Goal: Navigation & Orientation: Understand site structure

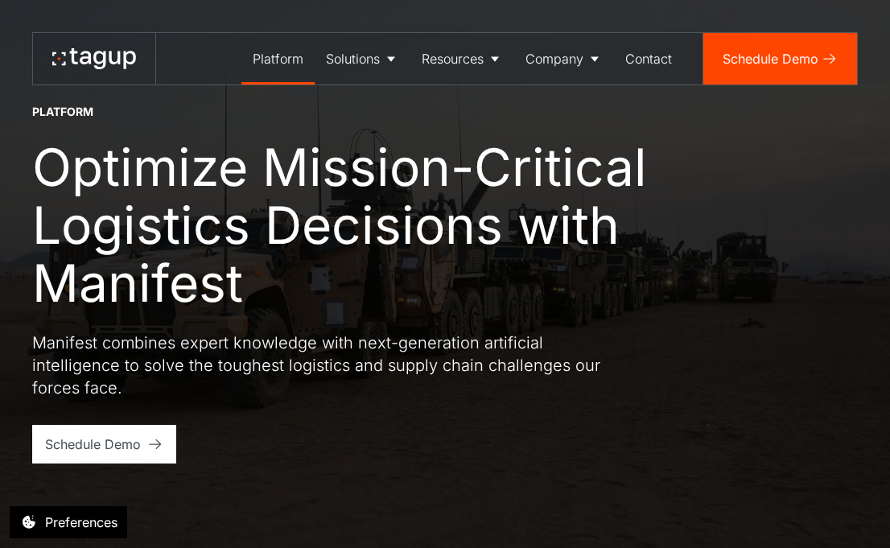
click at [111, 52] on icon at bounding box center [114, 58] width 11 height 13
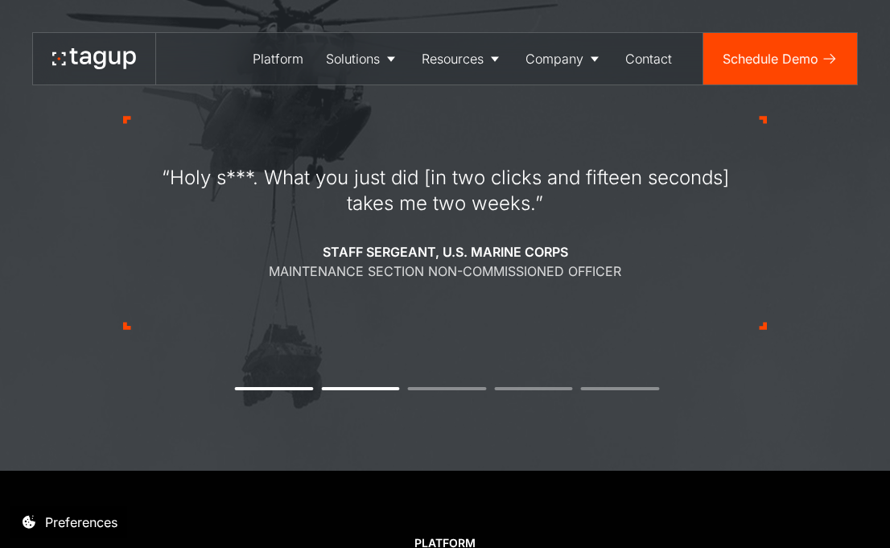
scroll to position [1742, 0]
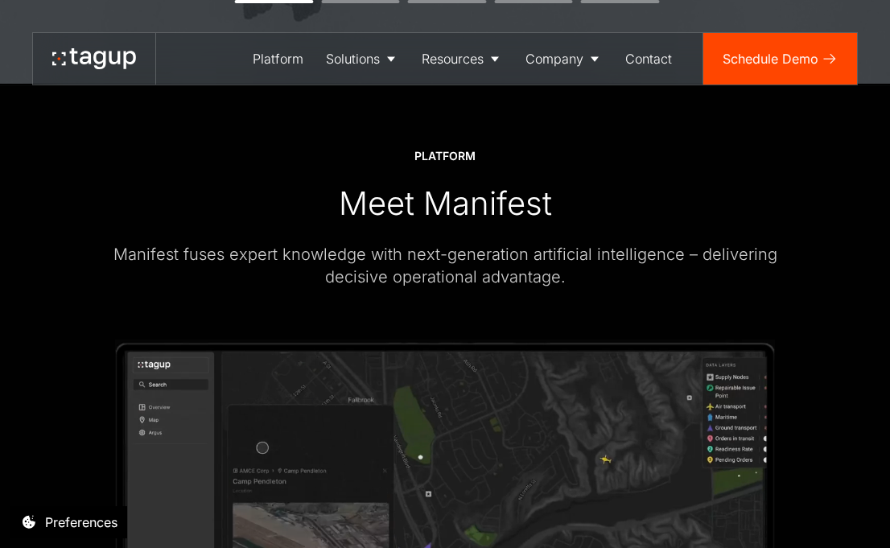
scroll to position [1964, 0]
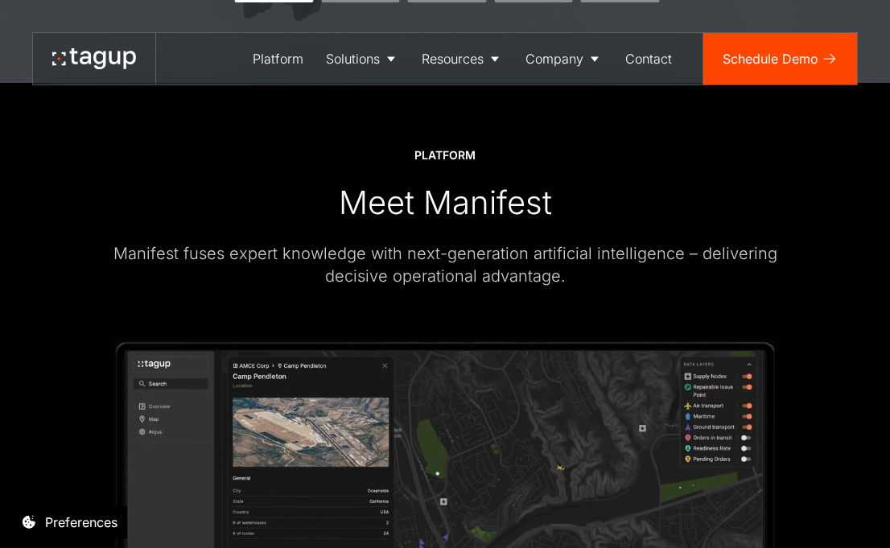
drag, startPoint x: 225, startPoint y: 250, endPoint x: 630, endPoint y: 266, distance: 404.5
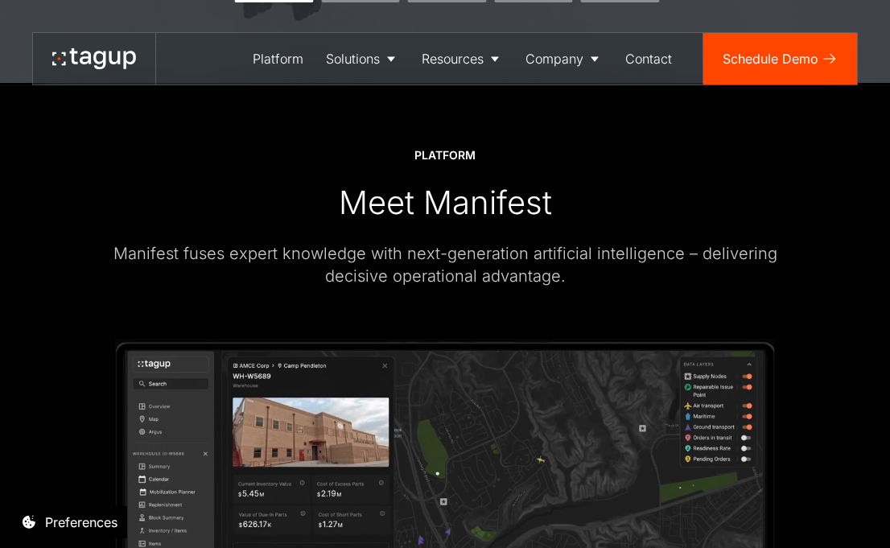
click at [630, 266] on div "Manifest fuses expert knowledge with next-generation artificial intelligence – …" at bounding box center [445, 264] width 708 height 45
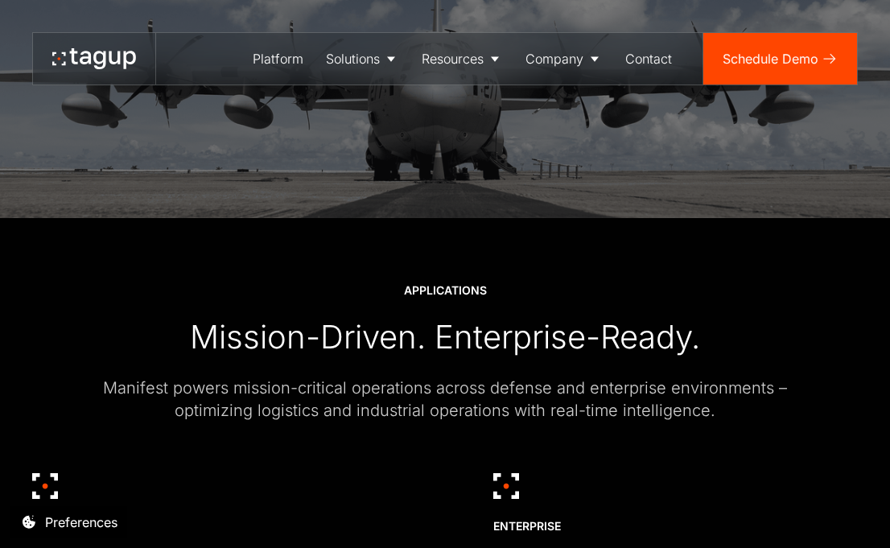
scroll to position [3559, 0]
